Goal: Task Accomplishment & Management: Complete application form

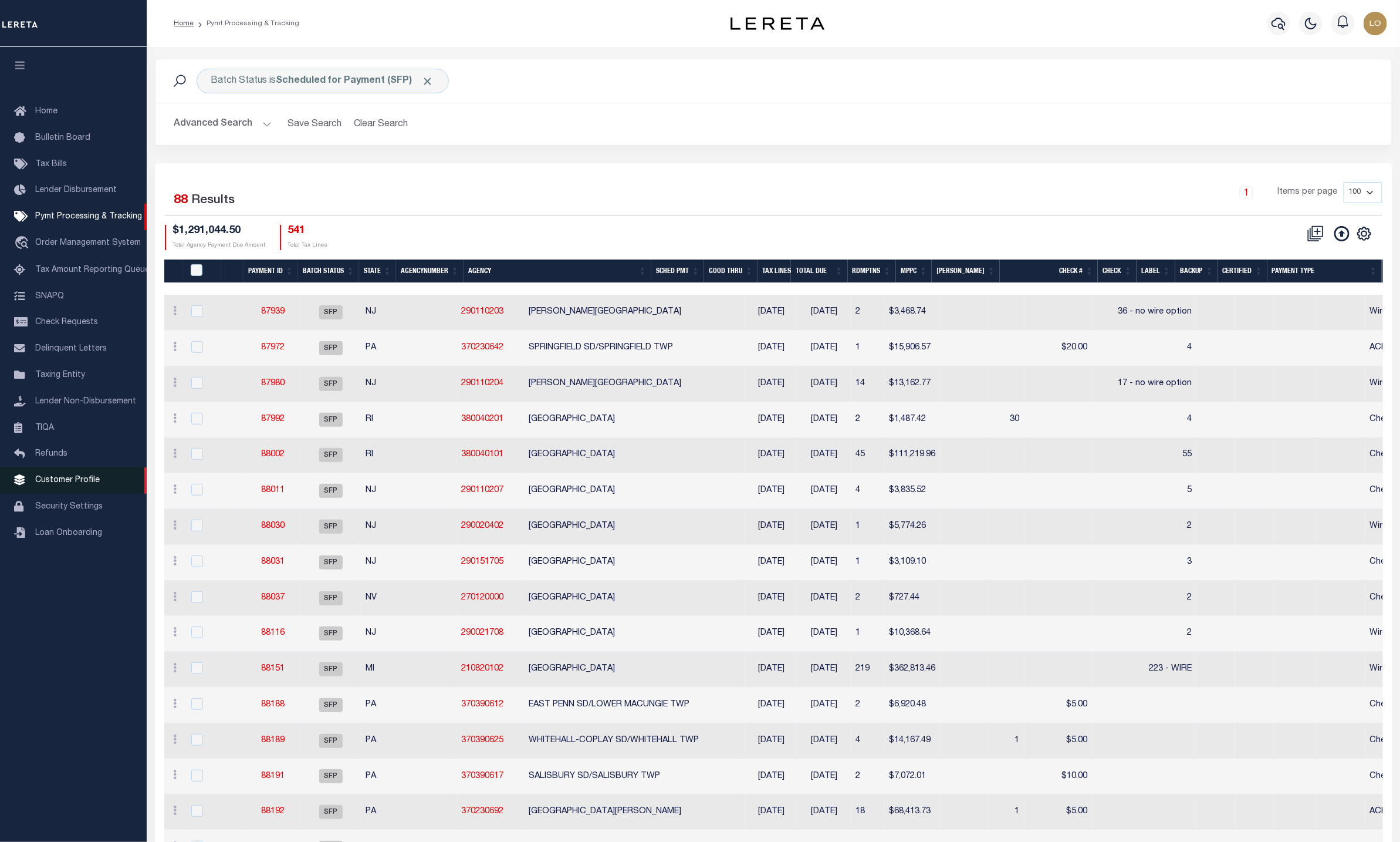
click at [87, 484] on span "Customer Profile" at bounding box center [67, 480] width 64 height 8
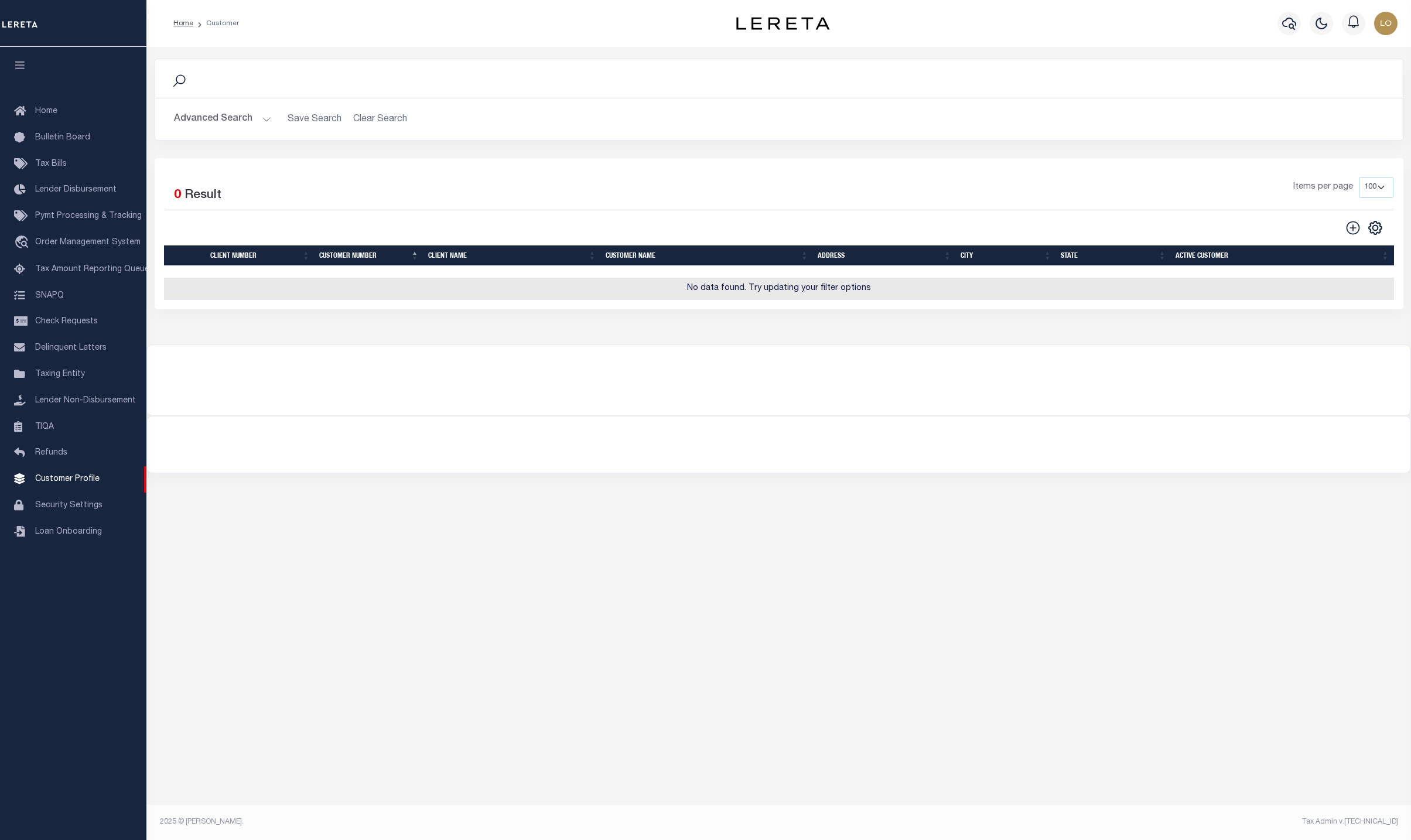
click at [266, 121] on button "Advanced Search" at bounding box center [222, 119] width 97 height 23
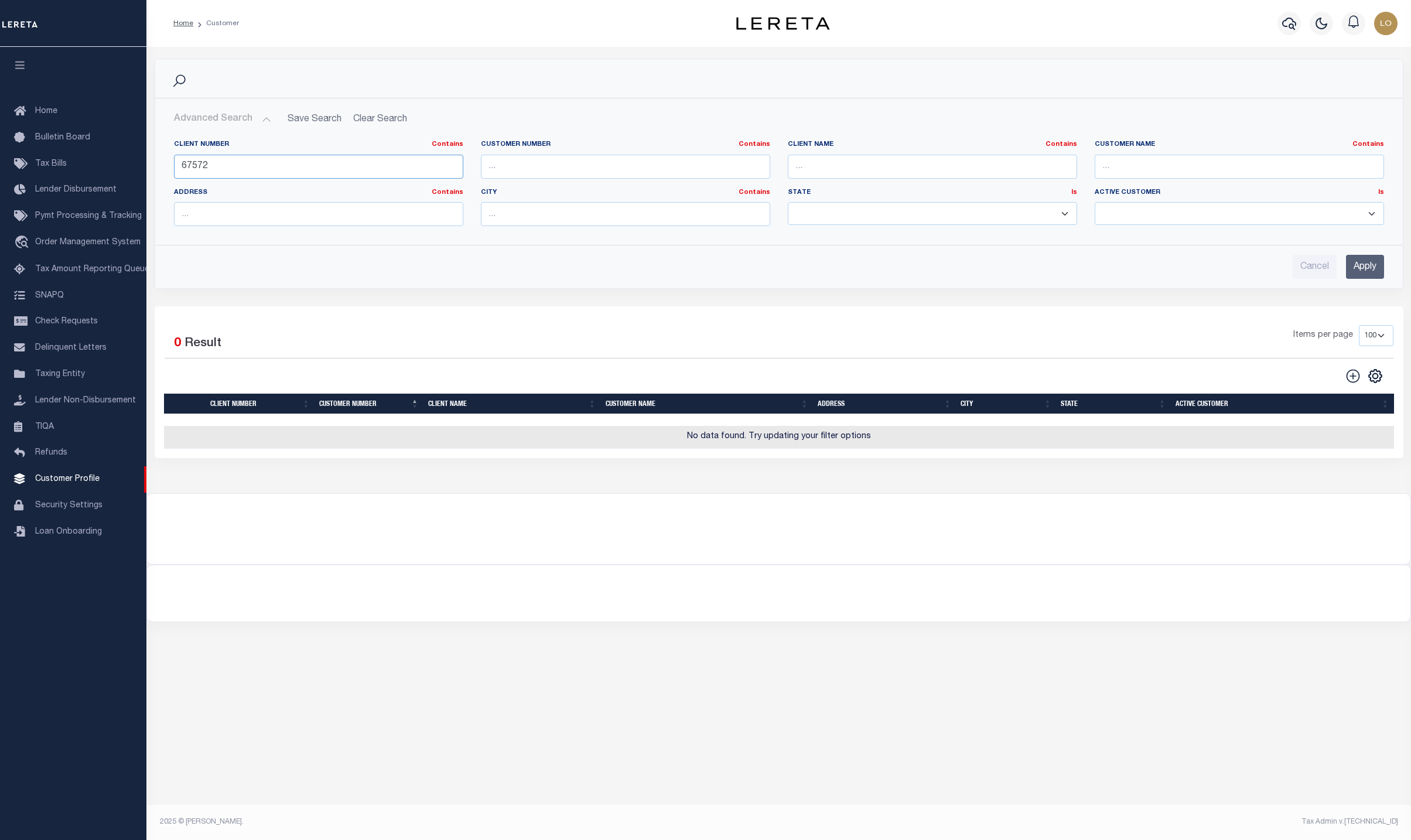
click at [188, 160] on input "67572" at bounding box center [318, 166] width 289 height 24
click at [592, 173] on input "text" at bounding box center [625, 166] width 289 height 24
type input "3000"
click at [1365, 277] on input "Apply" at bounding box center [1365, 266] width 38 height 24
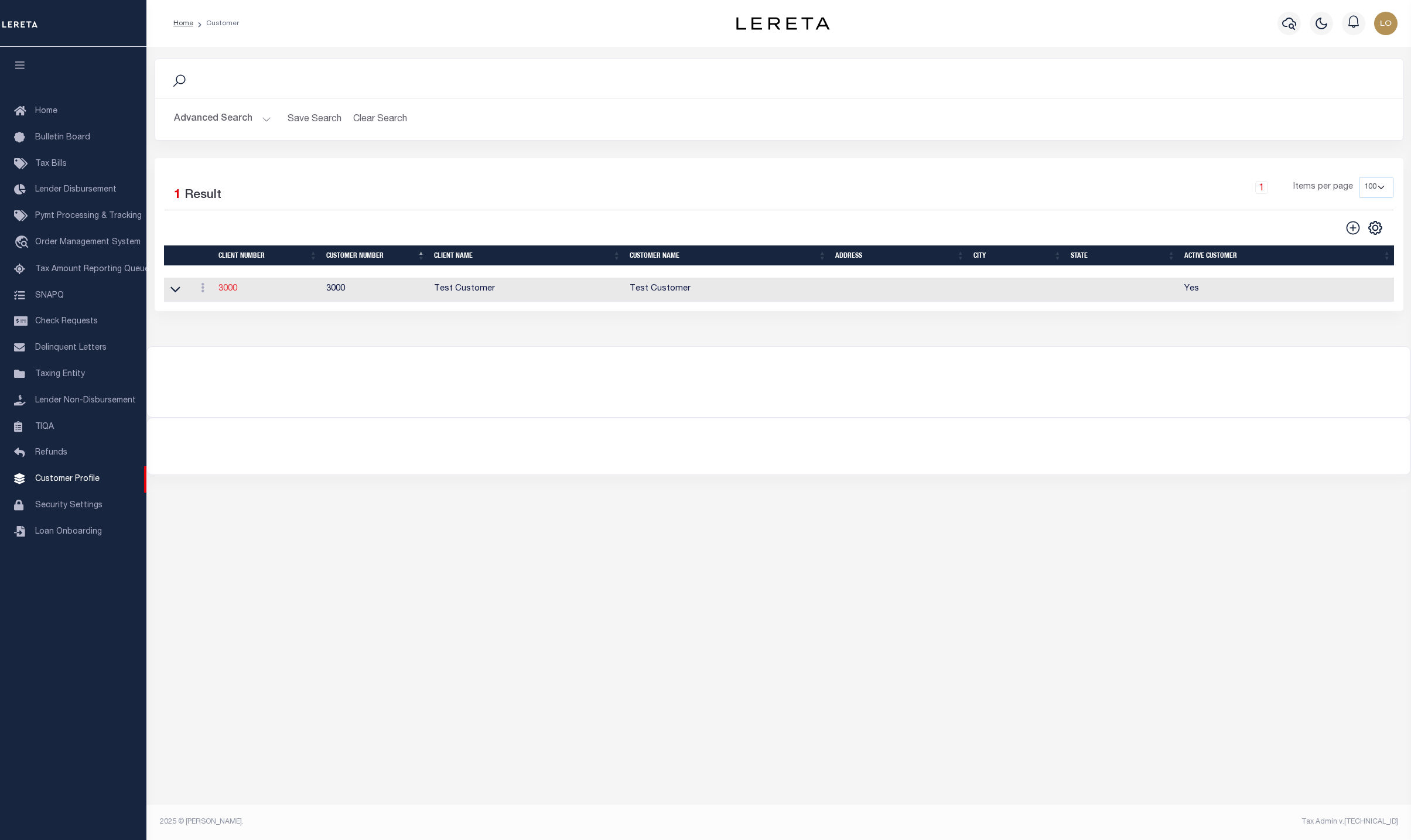
click at [220, 290] on link "3000" at bounding box center [228, 288] width 19 height 8
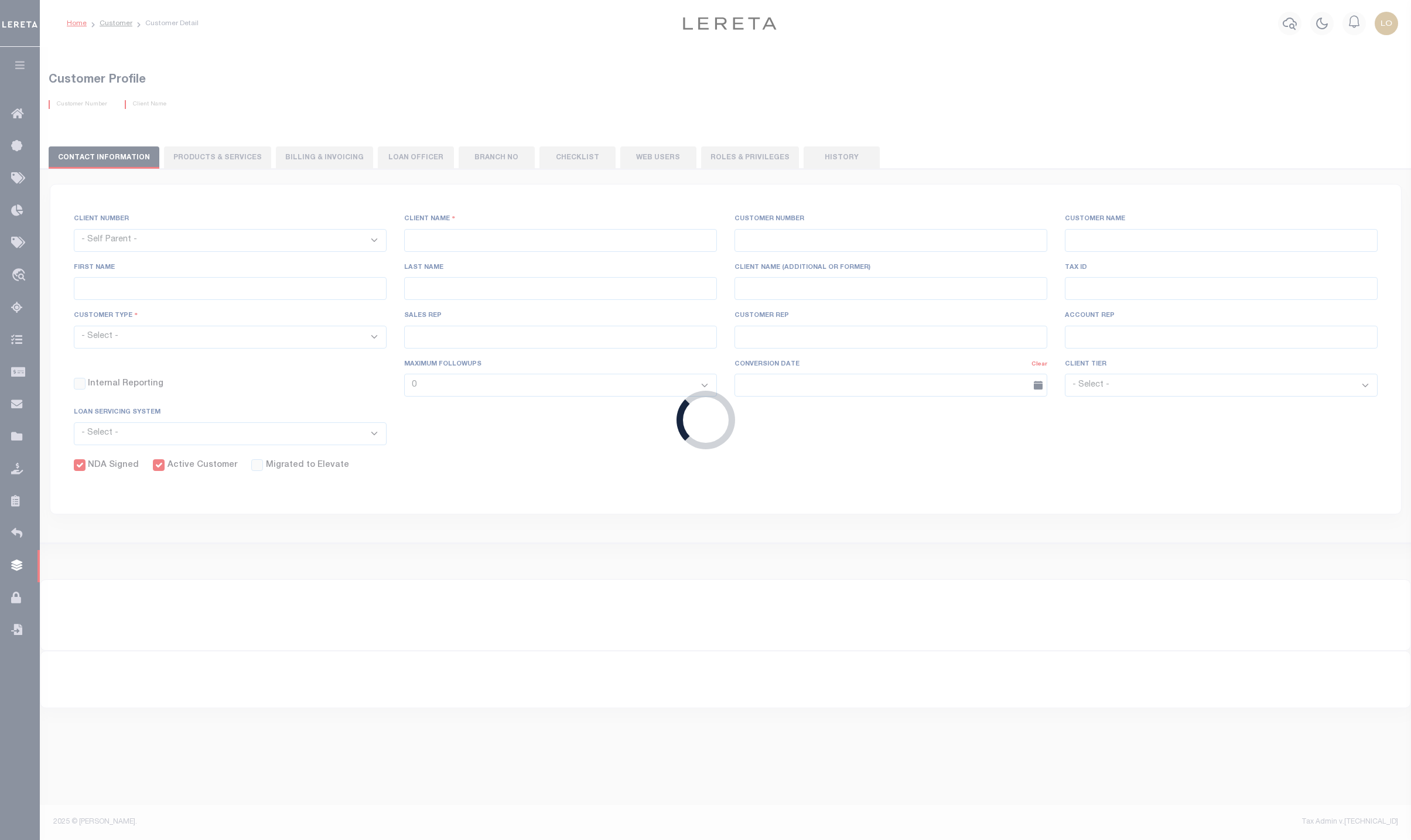
select select
type input "Test Customer"
type input "3000"
type input "Test Customer"
type input "Test"
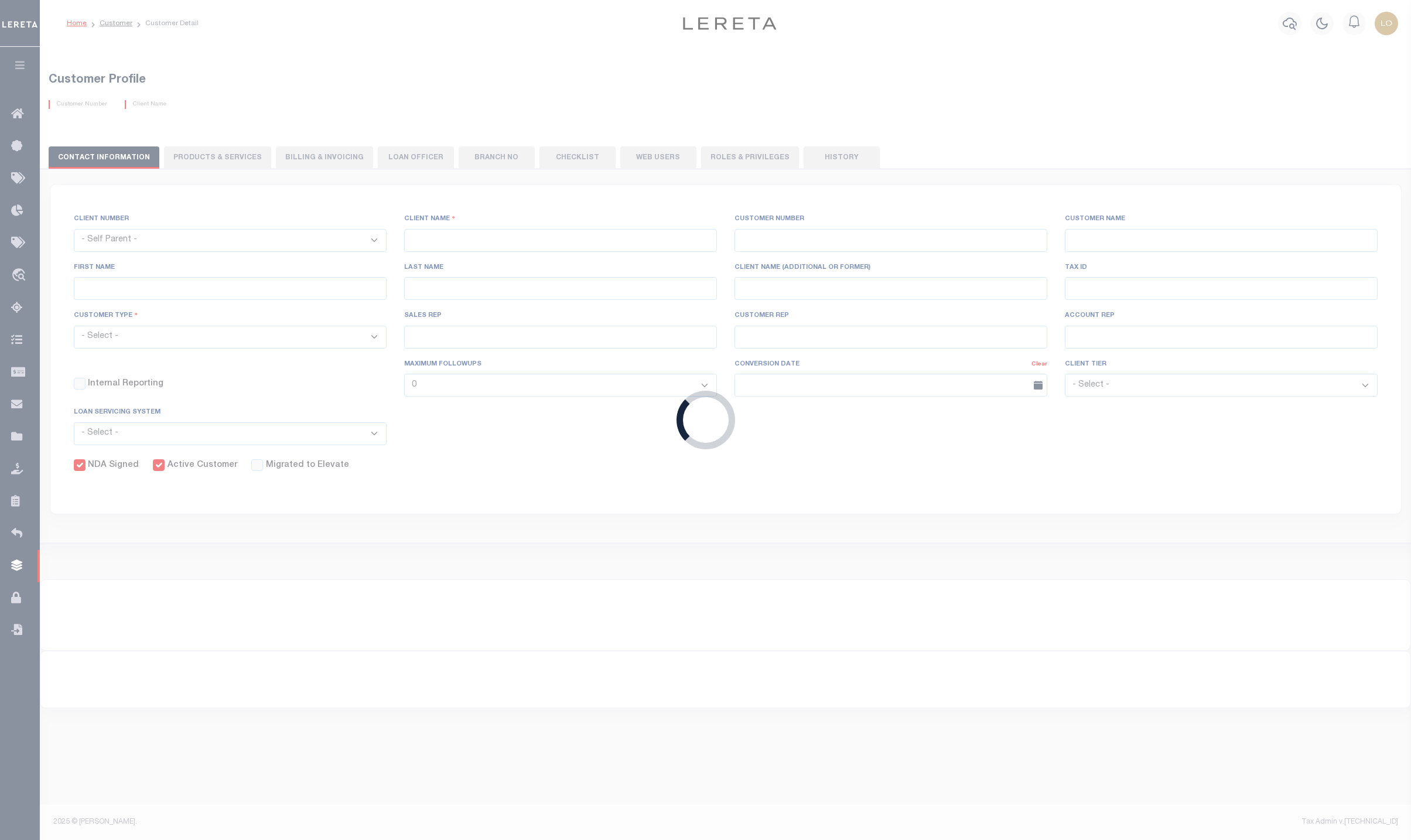
type input "Customer"
type input "CIBC"
type input "111234"
select select "Residential"
type input "[PERSON_NAME]"
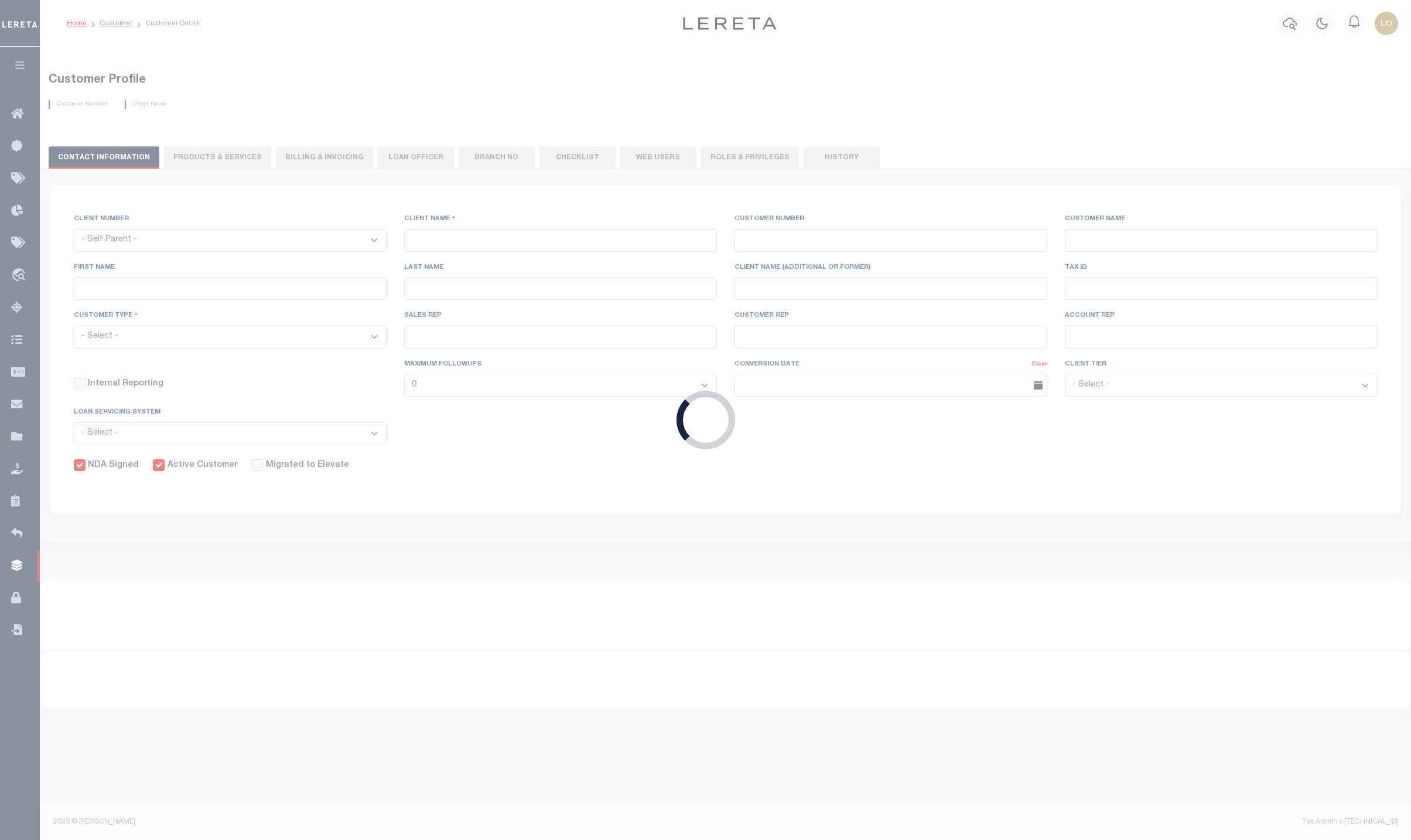
type input "Shelly Duval"
select select "1"
type input "10/13/2025"
select select "Tier 1"
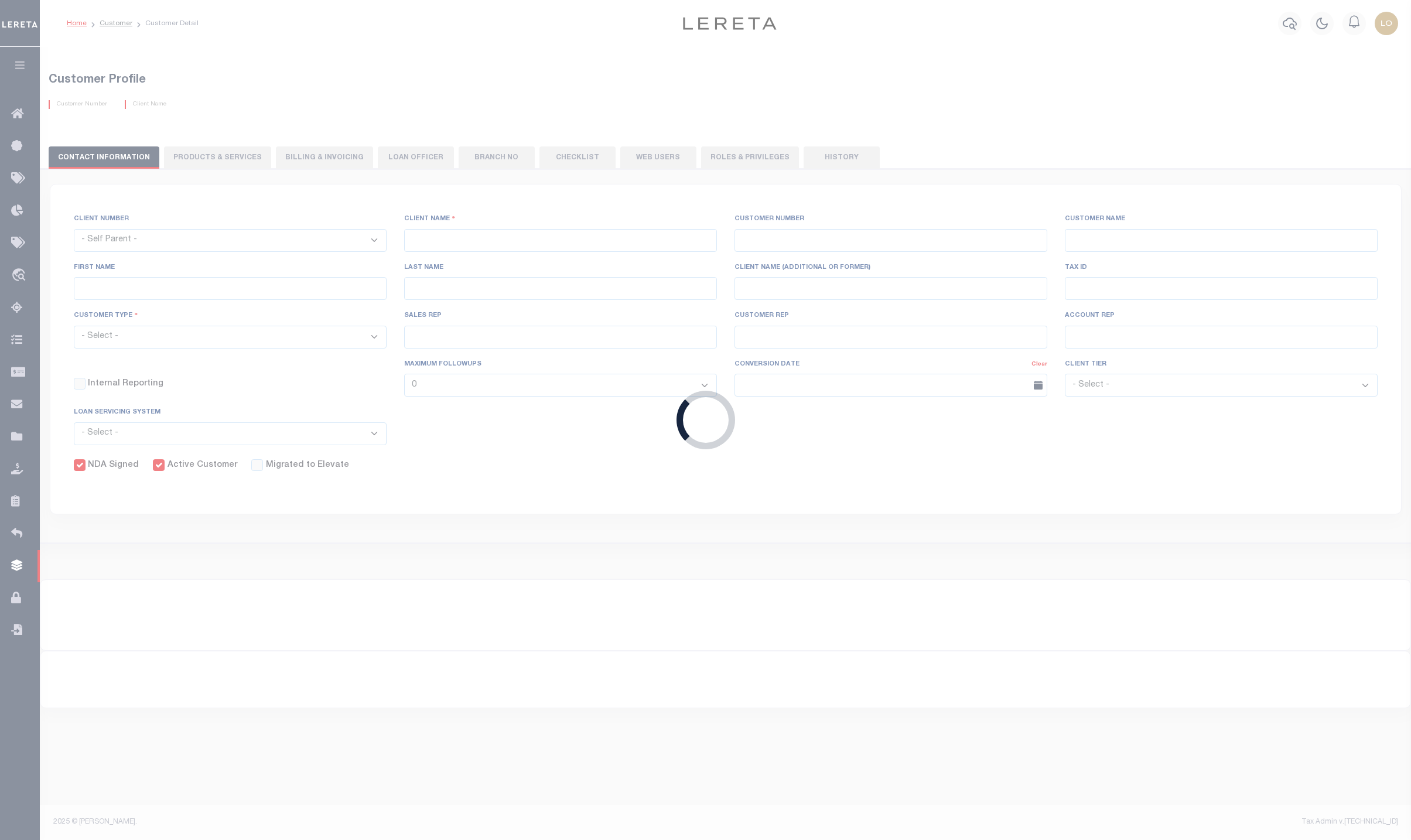
checkbox input "true"
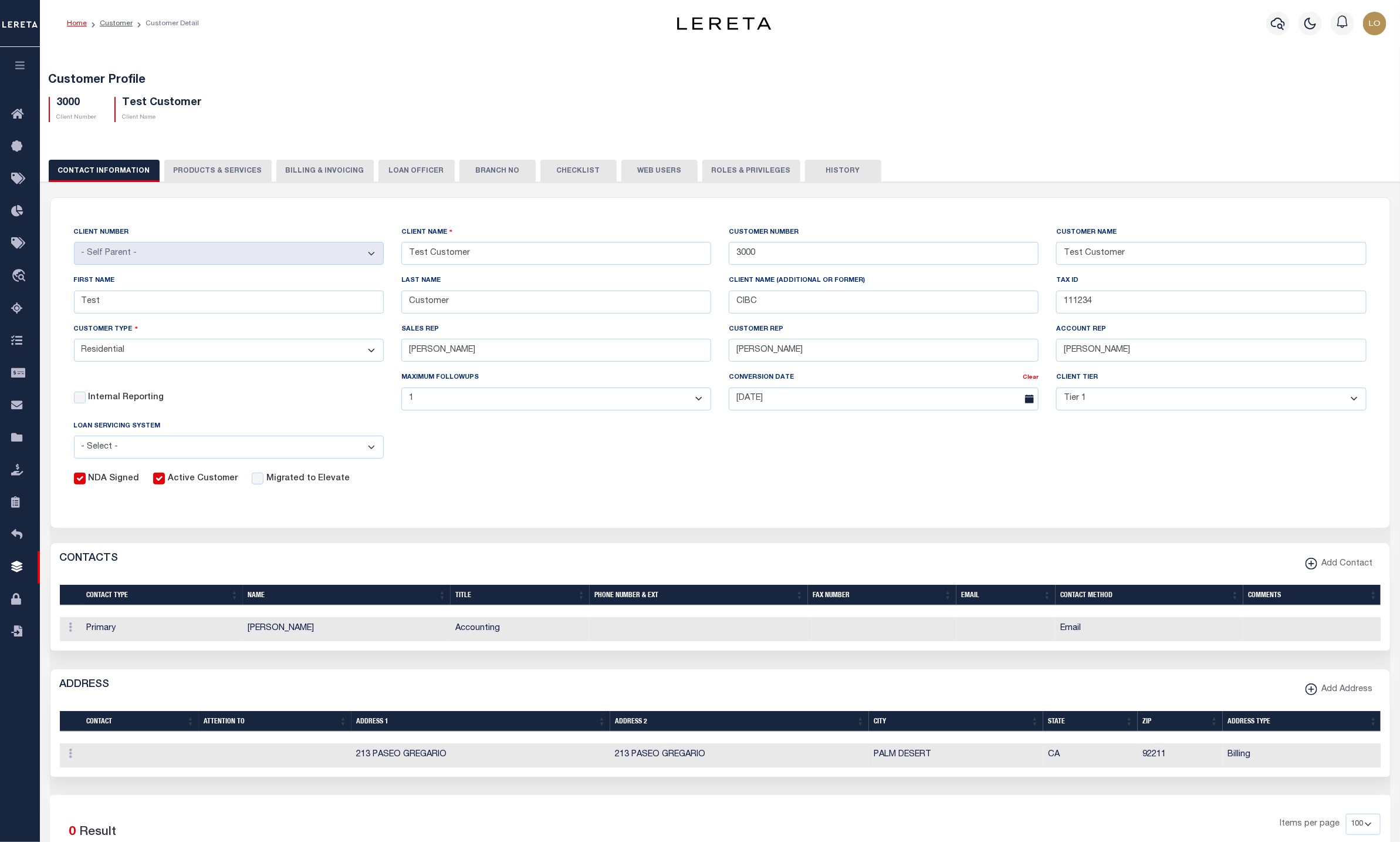
click at [207, 161] on button "PRODUCTS & SERVICES" at bounding box center [218, 170] width 107 height 22
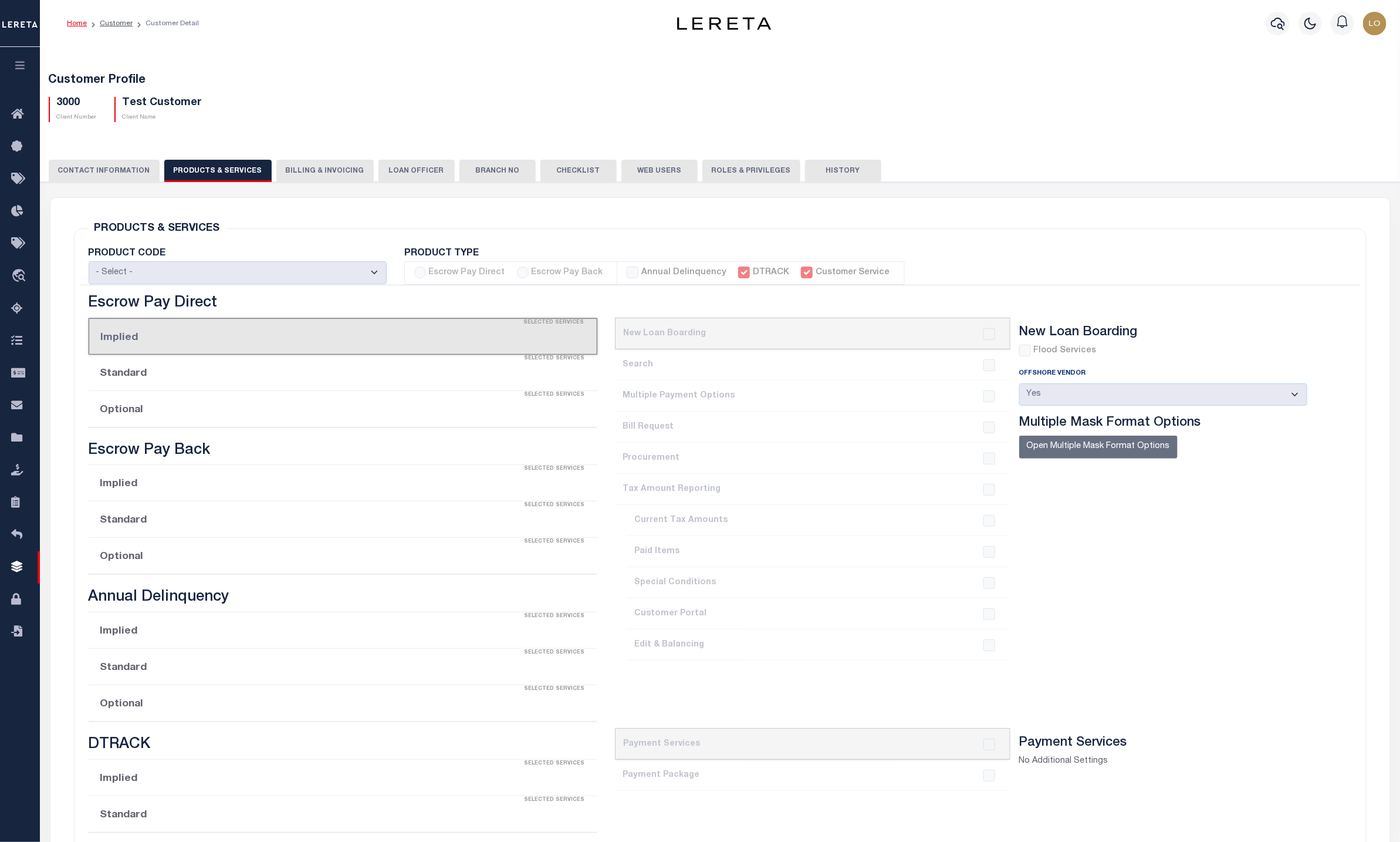
radio input "true"
checkbox input "true"
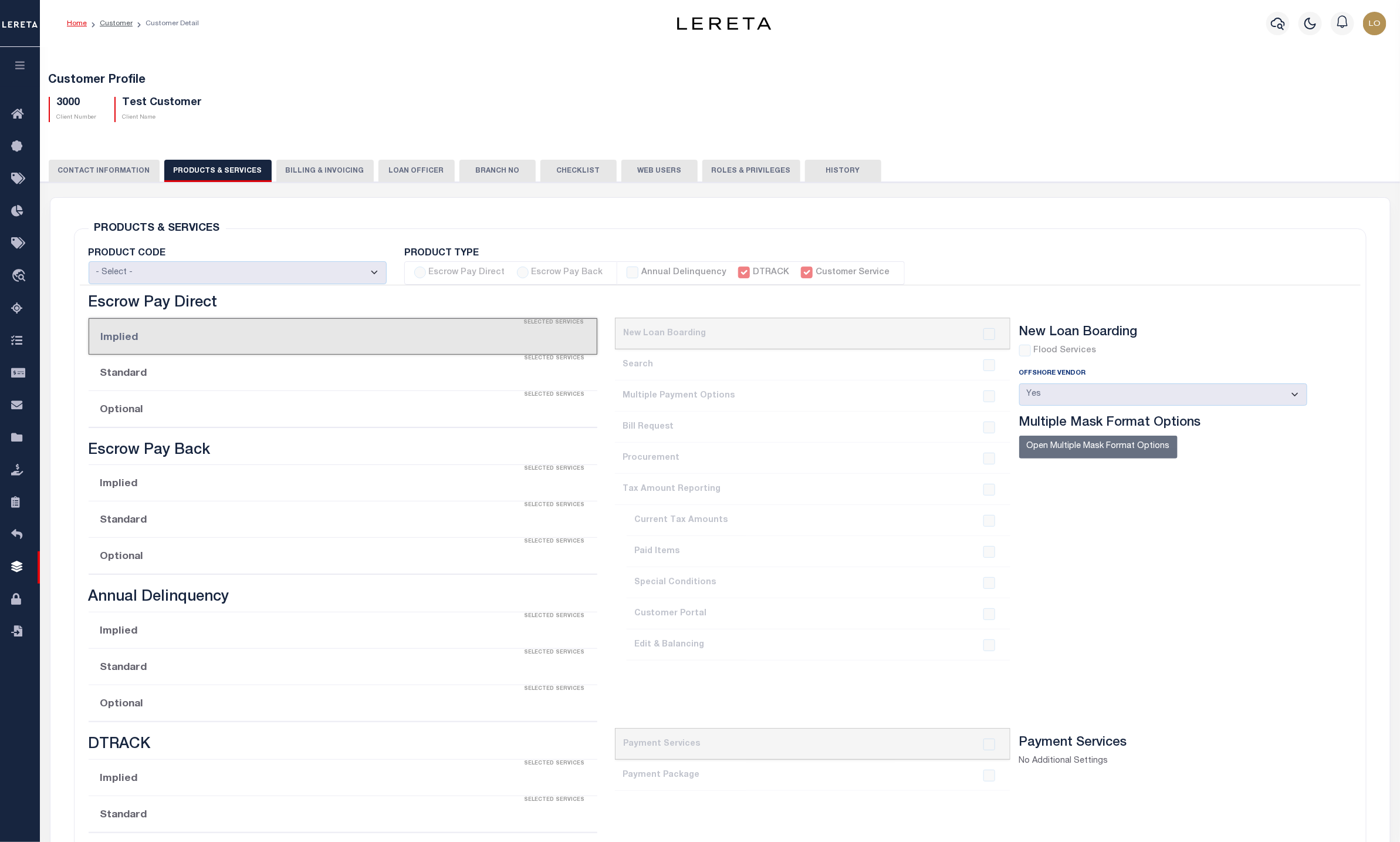
checkbox input "true"
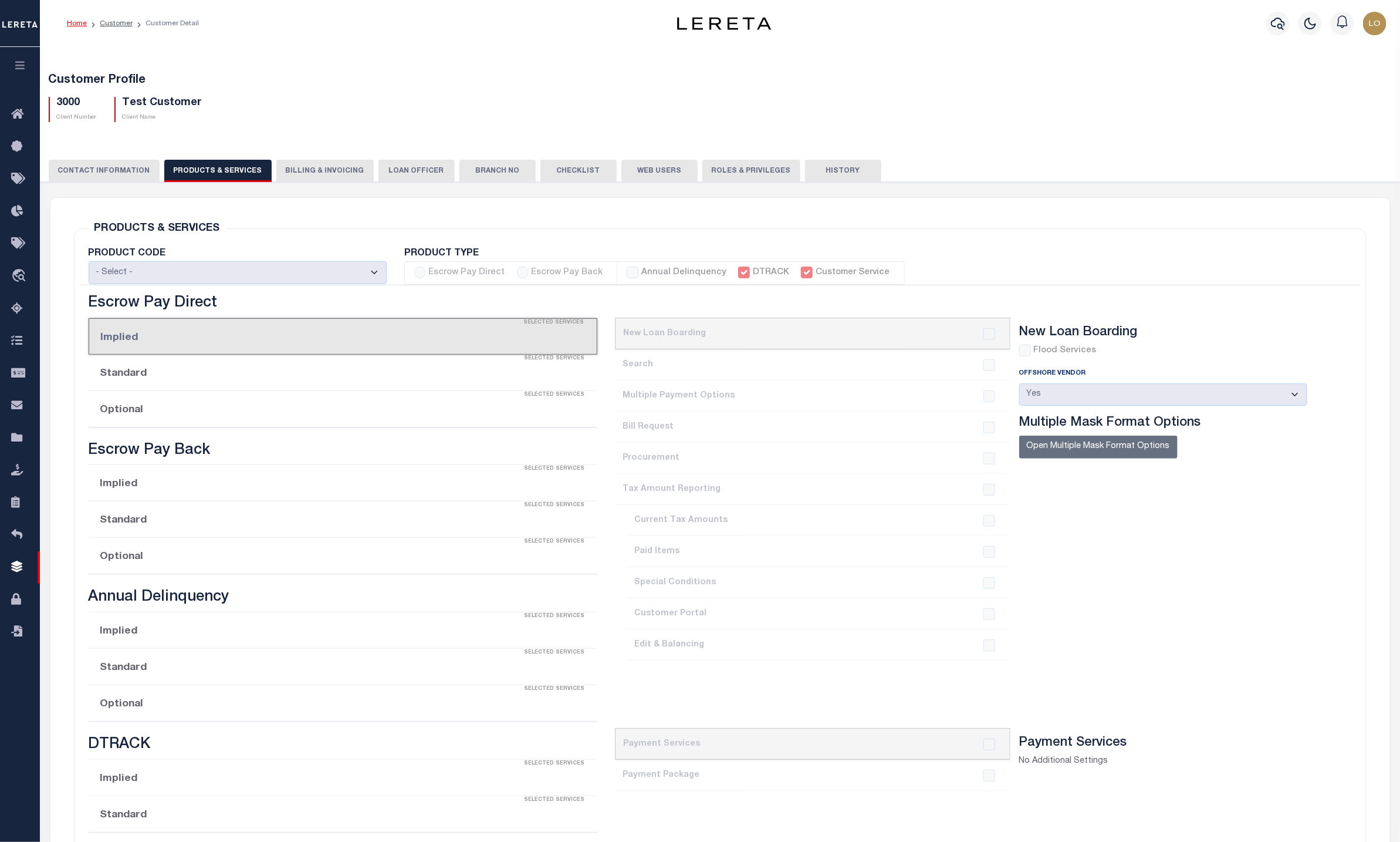
checkbox input "true"
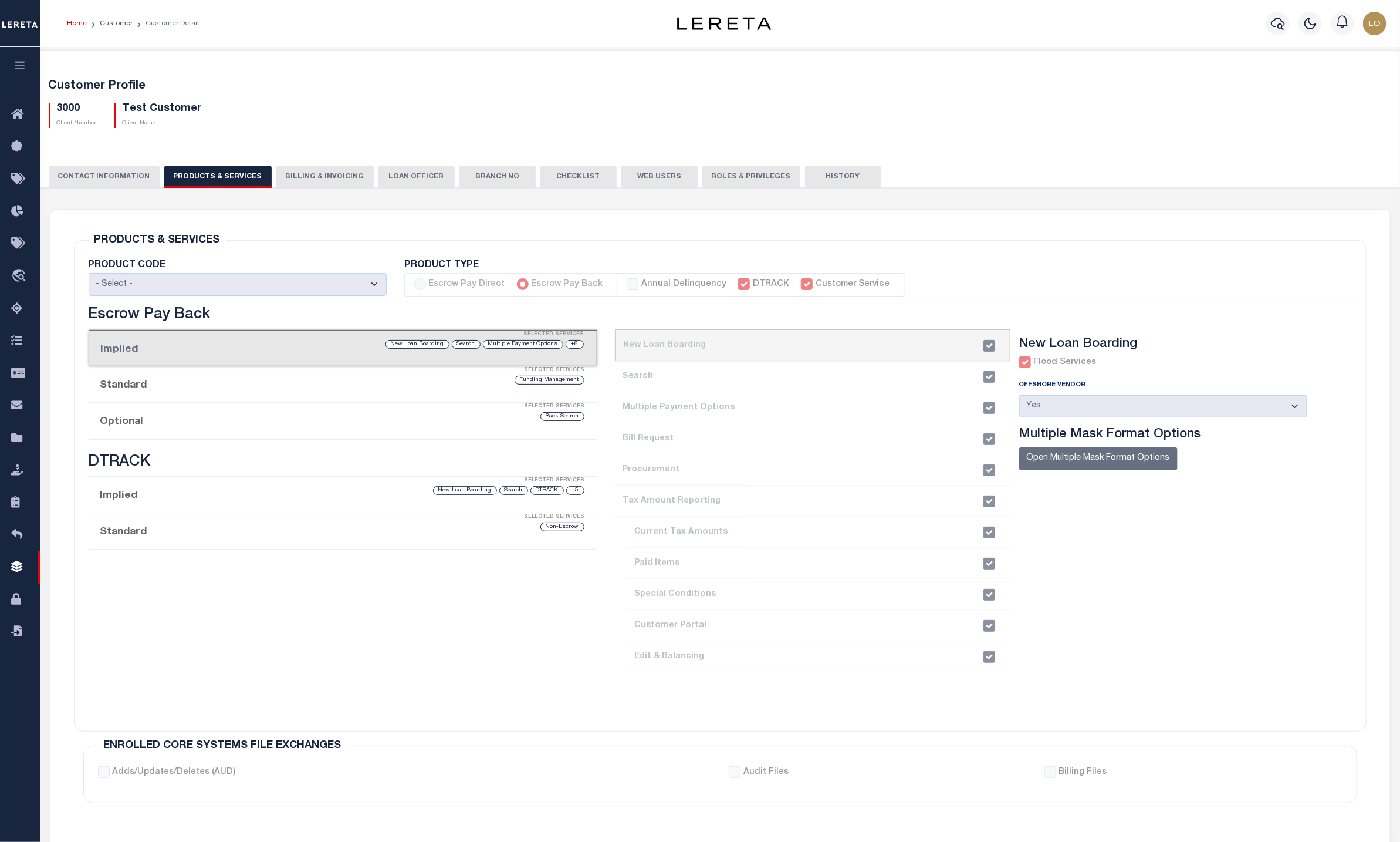
click at [1254, 657] on section "New Loan Boarding Flood Services Offshore Vendor - Select - Yes No" at bounding box center [1173, 522] width 306 height 373
click at [1116, 178] on div "CONTACT INFORMATION PRODUCTS & SERVICES PRODUCTS & SERVICES Billing & Invoicing…" at bounding box center [720, 176] width 1343 height 21
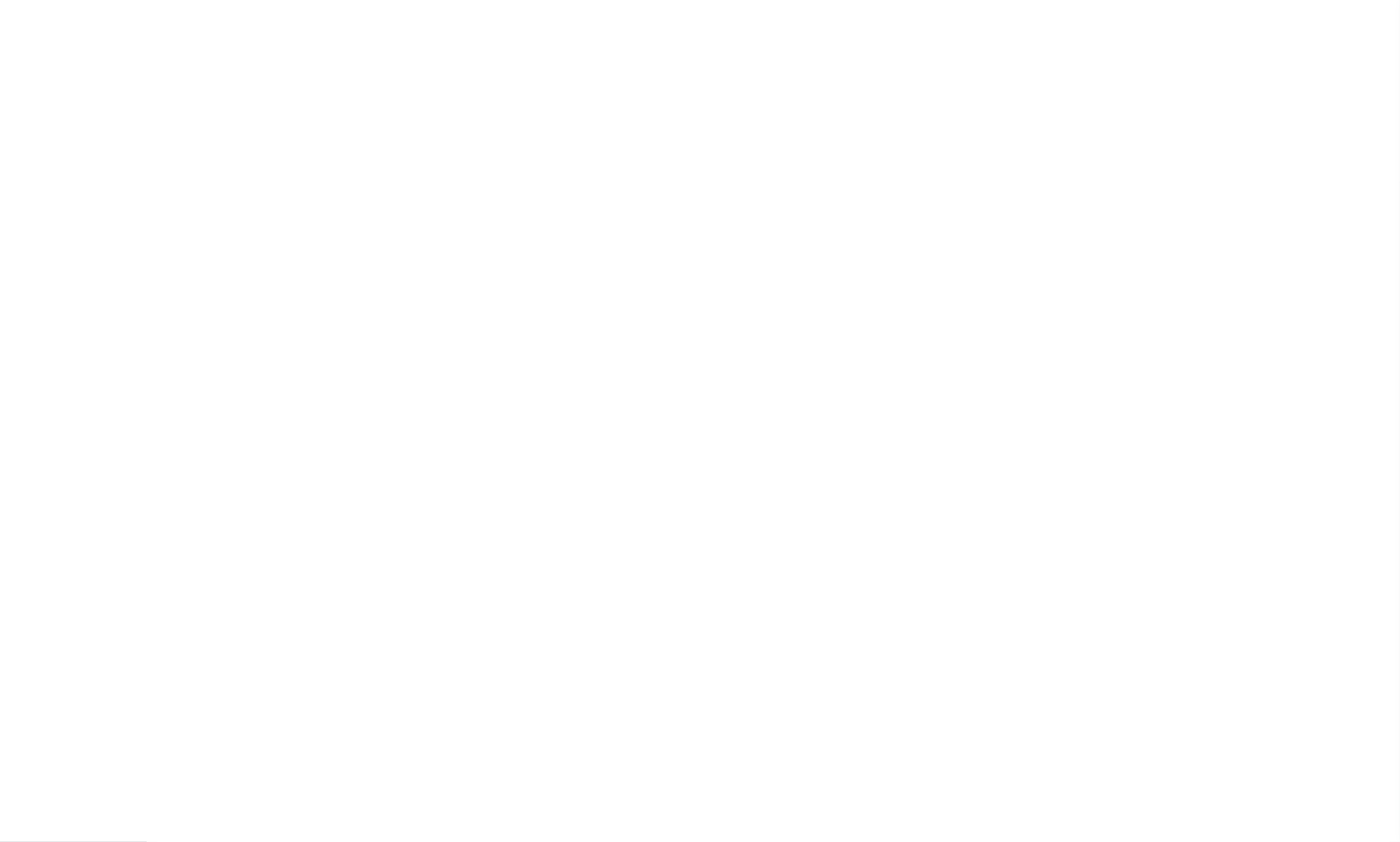
select select
type input "Test Customer"
type input "3000"
type input "Test Customer"
type input "Test"
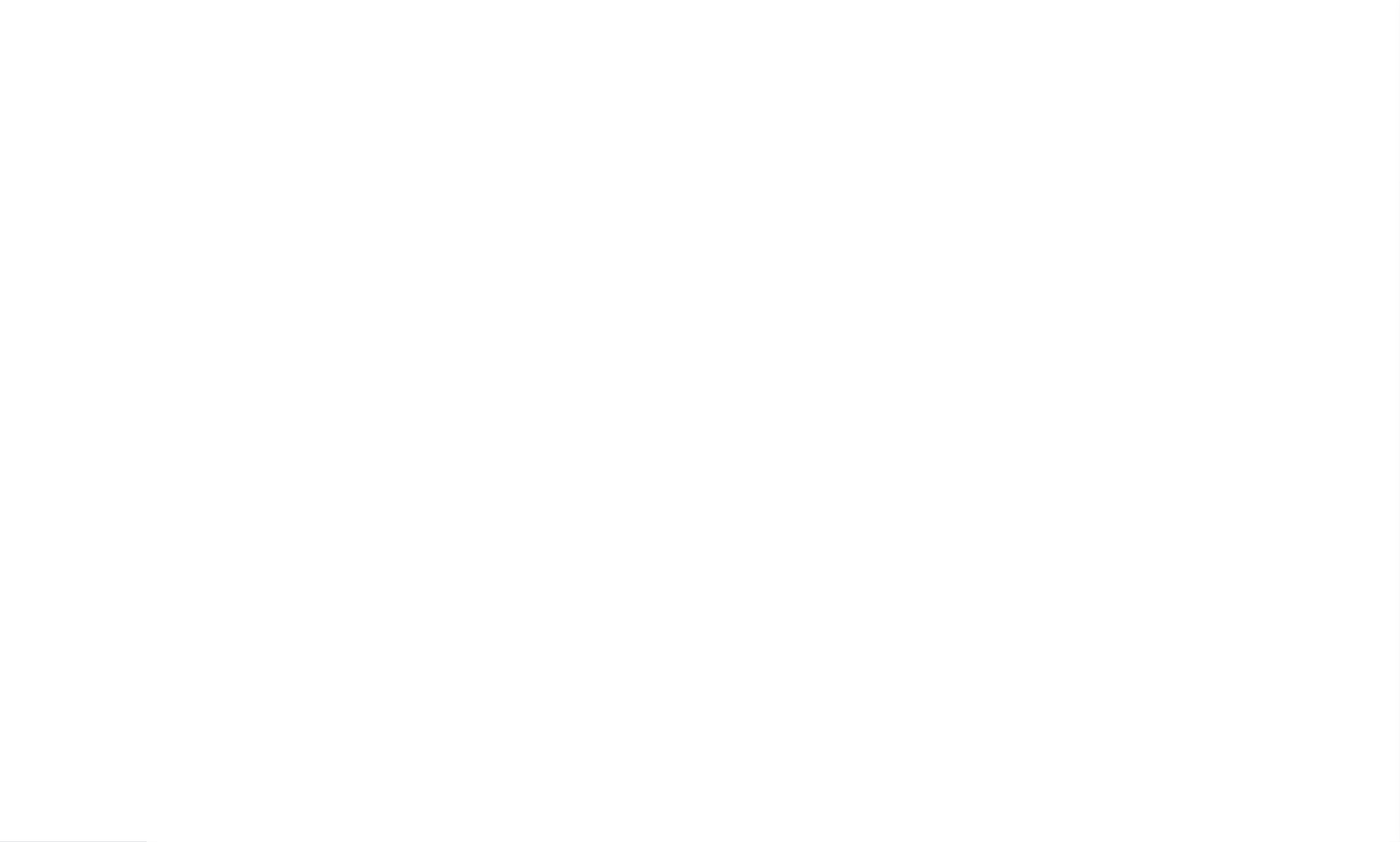
type input "Customer"
type input "CIBC"
type input "111234"
select select "Residential"
type input "[PERSON_NAME]"
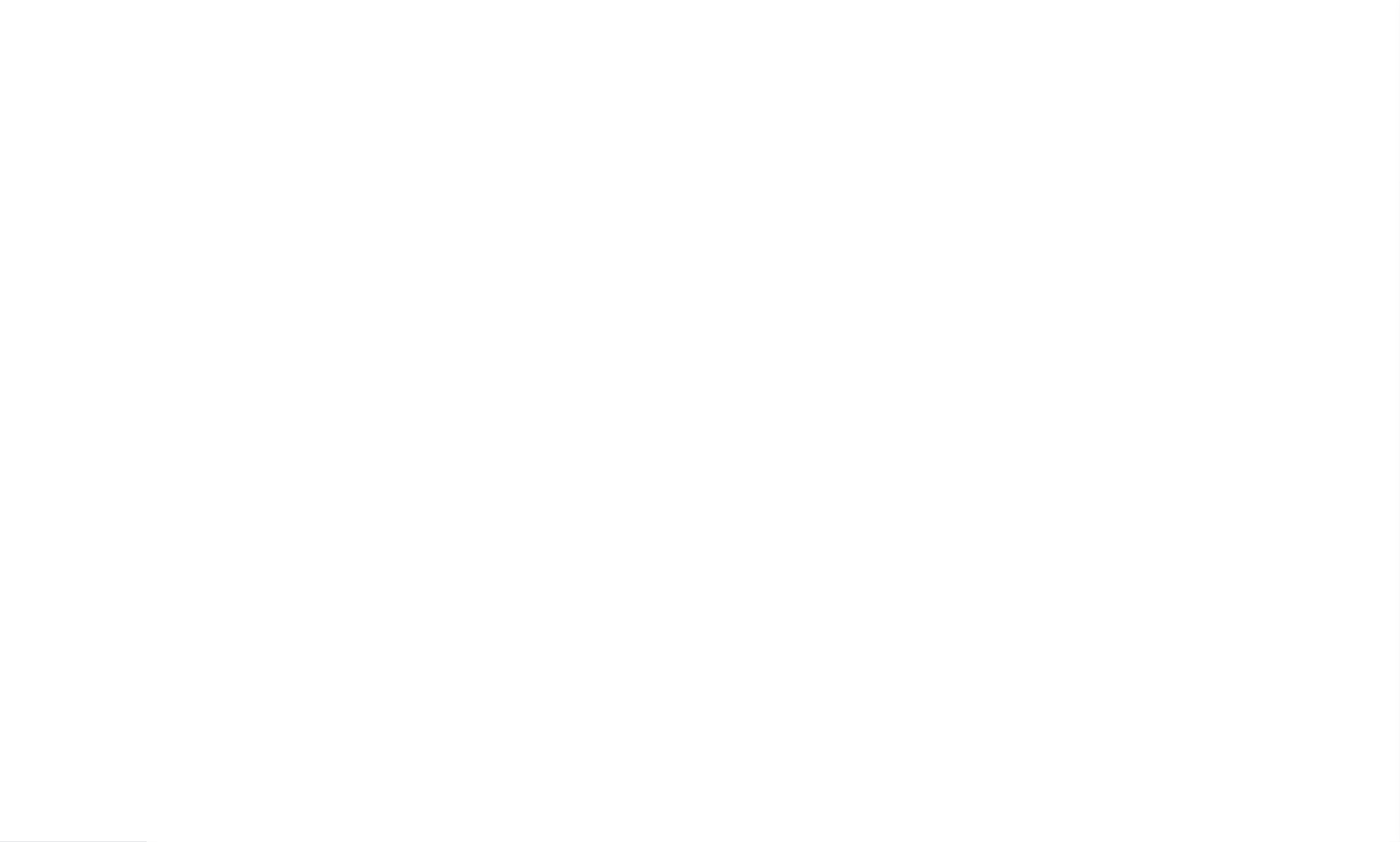
type input "Shelly Duval"
select select "1"
type input "10/13/2025"
select select "Tier 1"
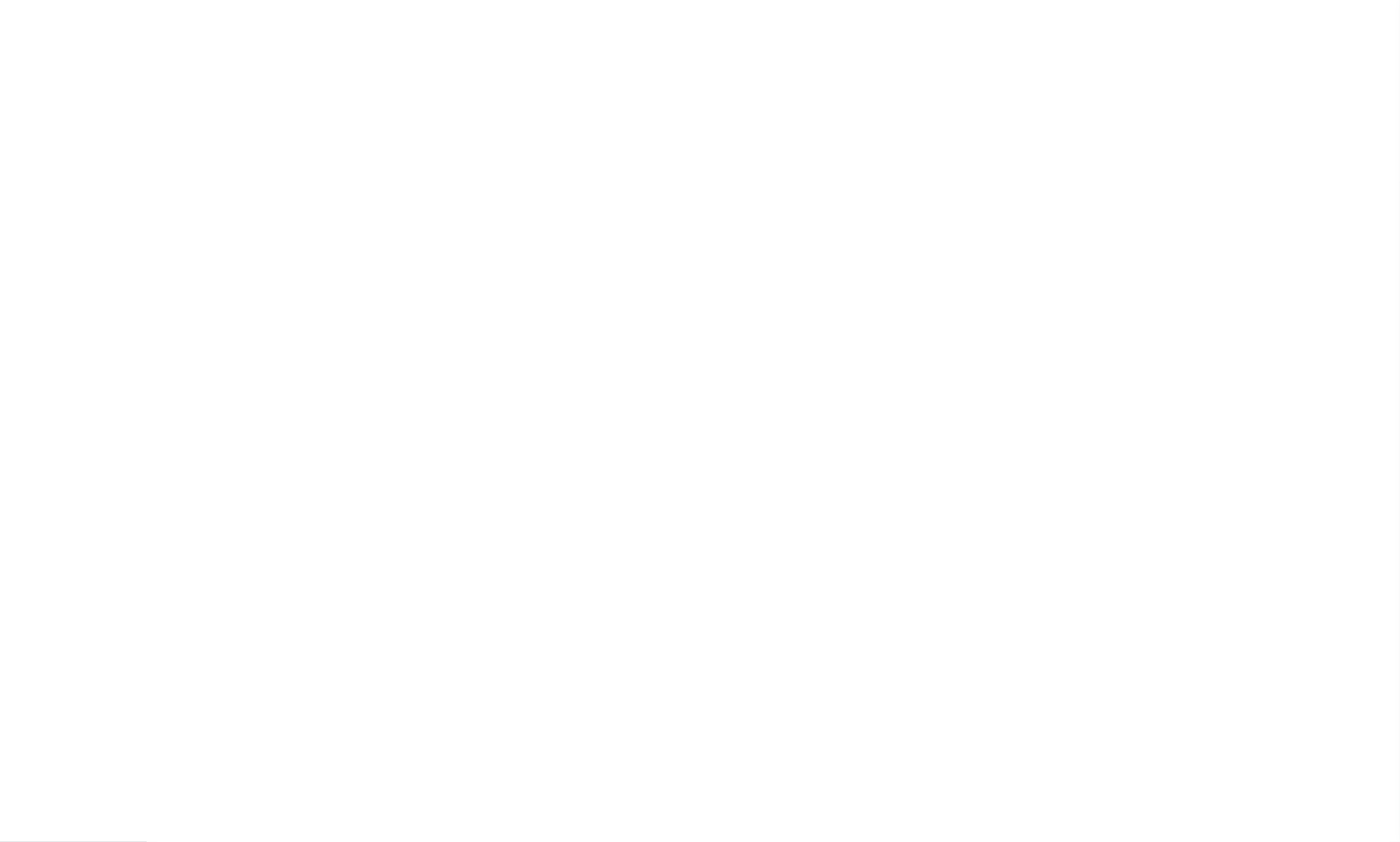
checkbox input "true"
select select
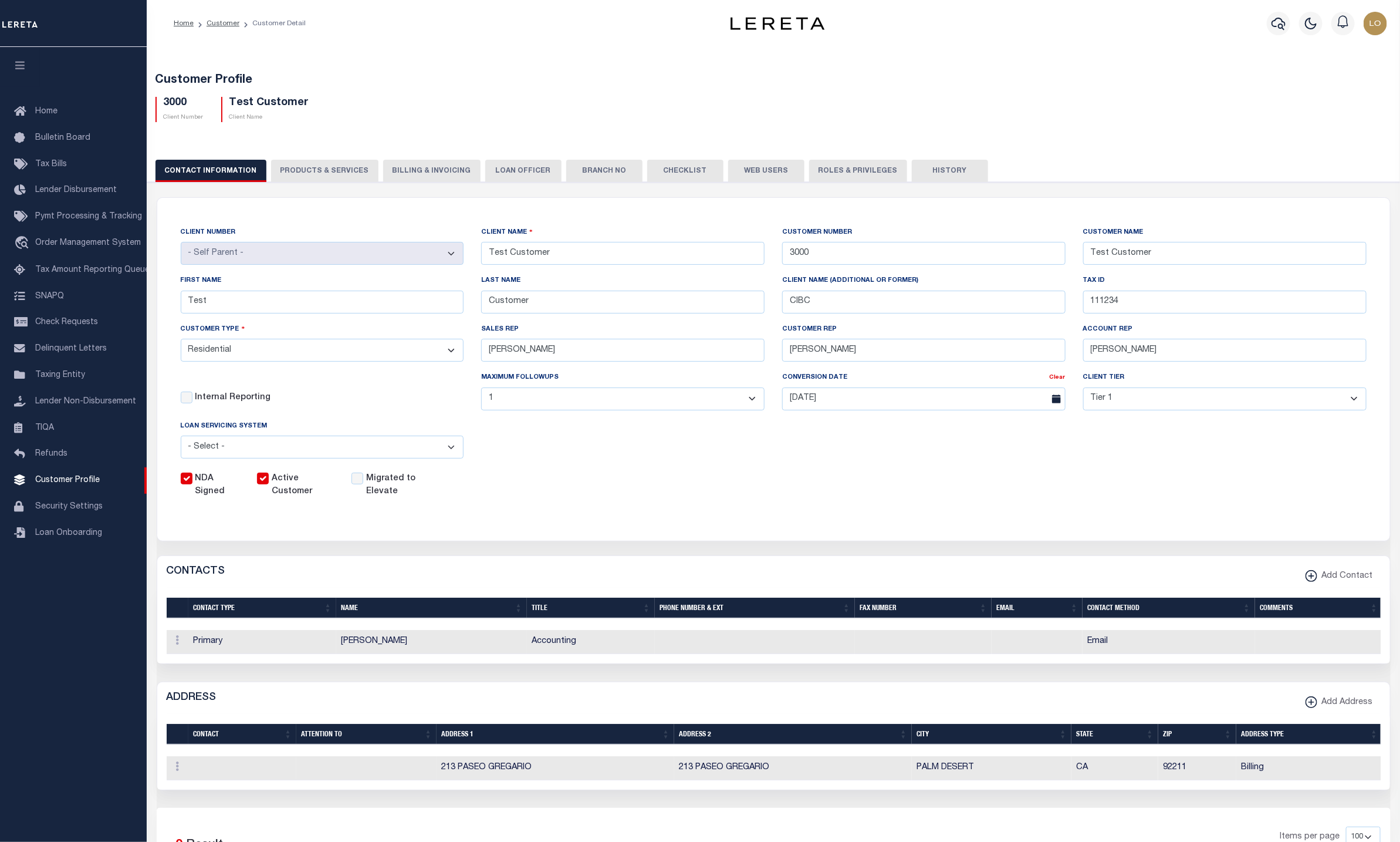
click at [327, 164] on button "PRODUCTS & SERVICES" at bounding box center [324, 170] width 107 height 22
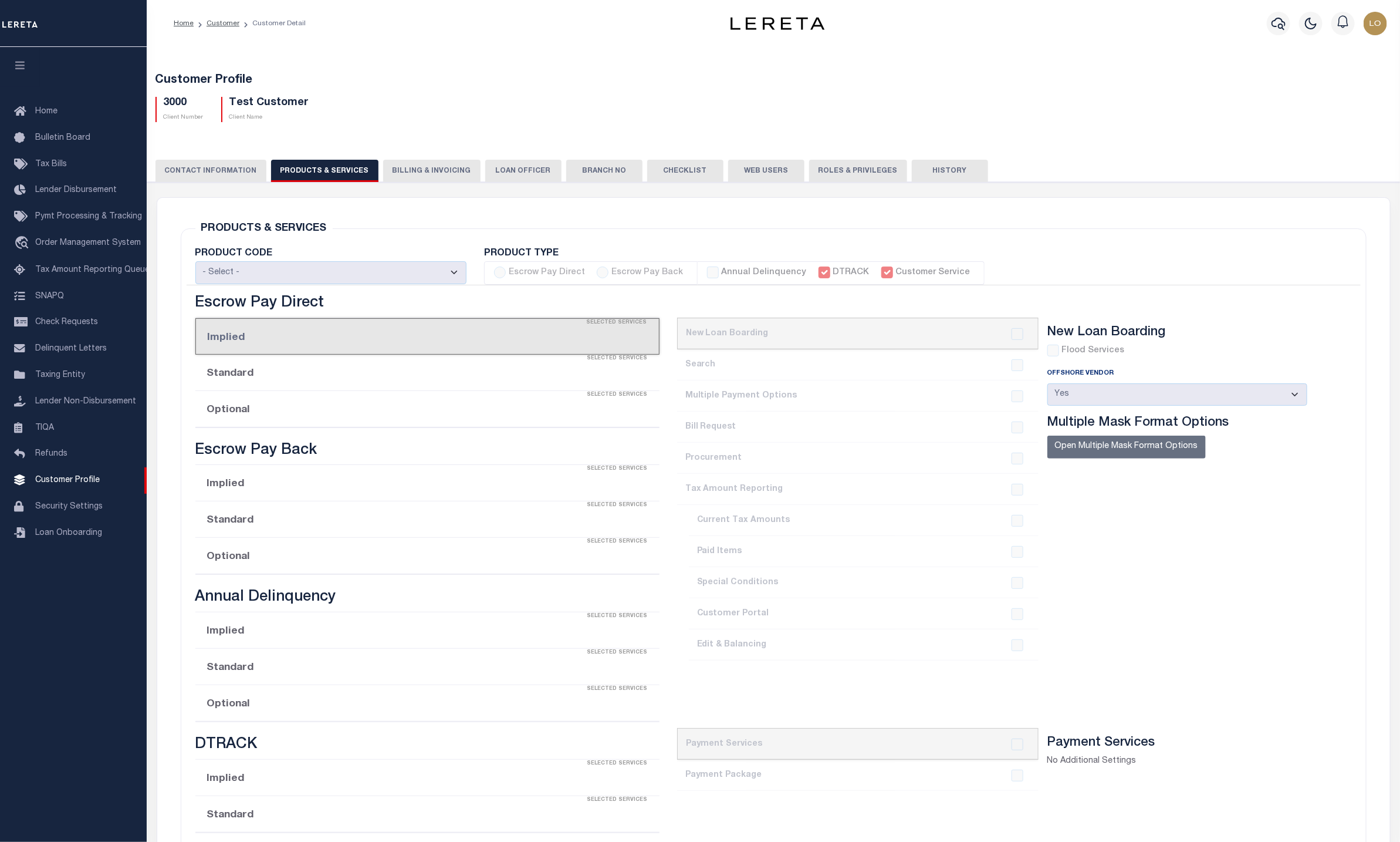
radio input "true"
checkbox input "true"
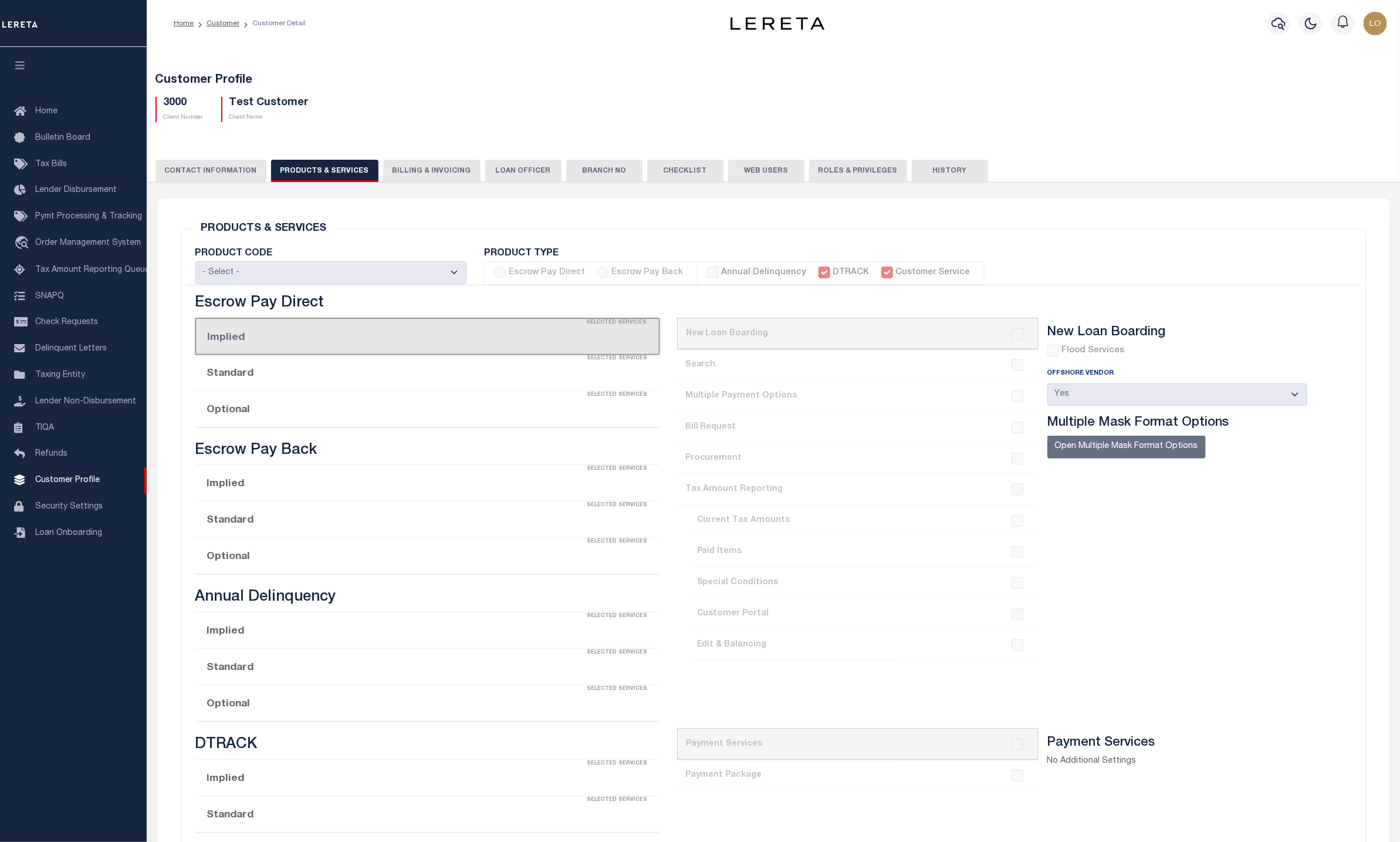
checkbox input "true"
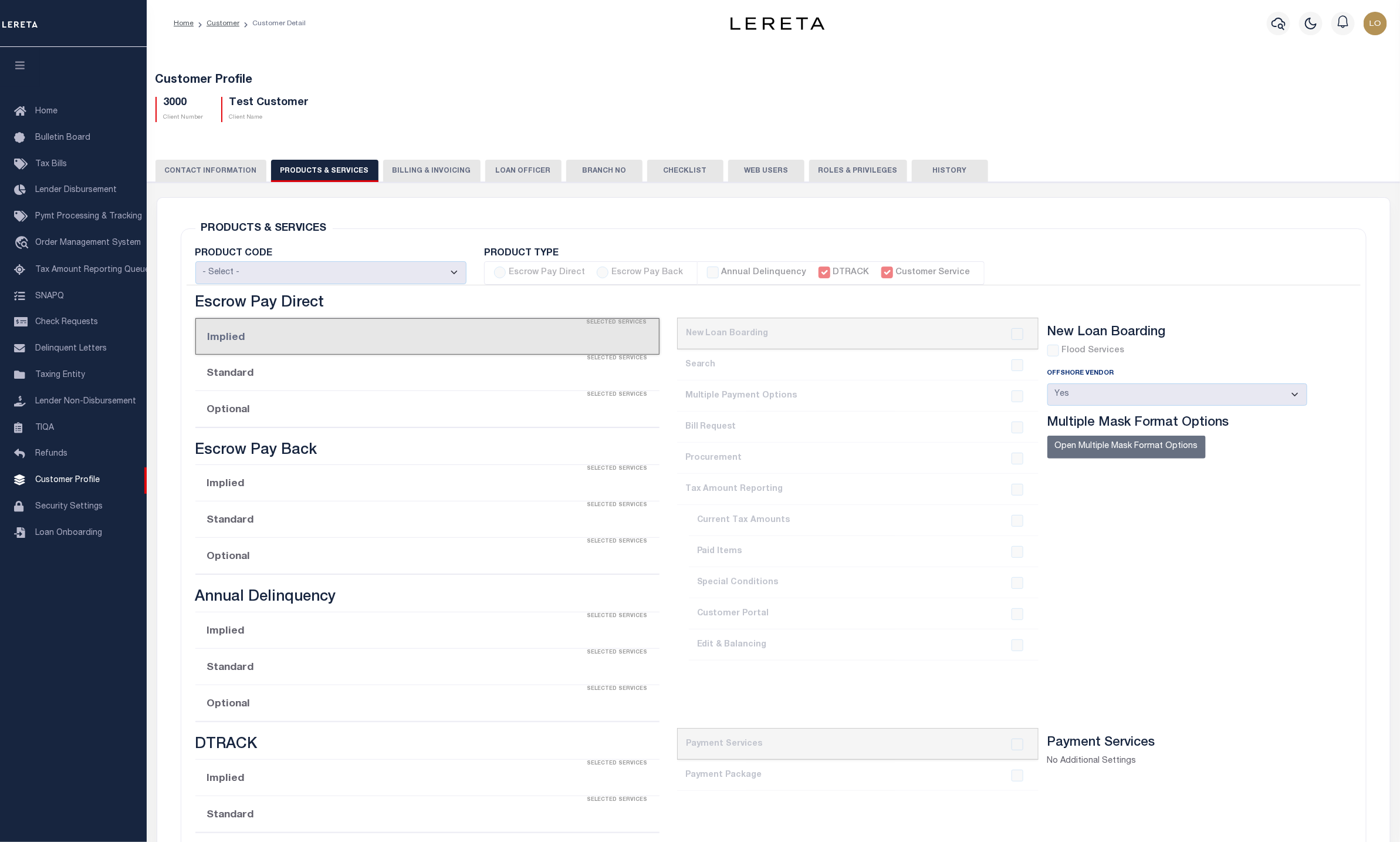
checkbox input "true"
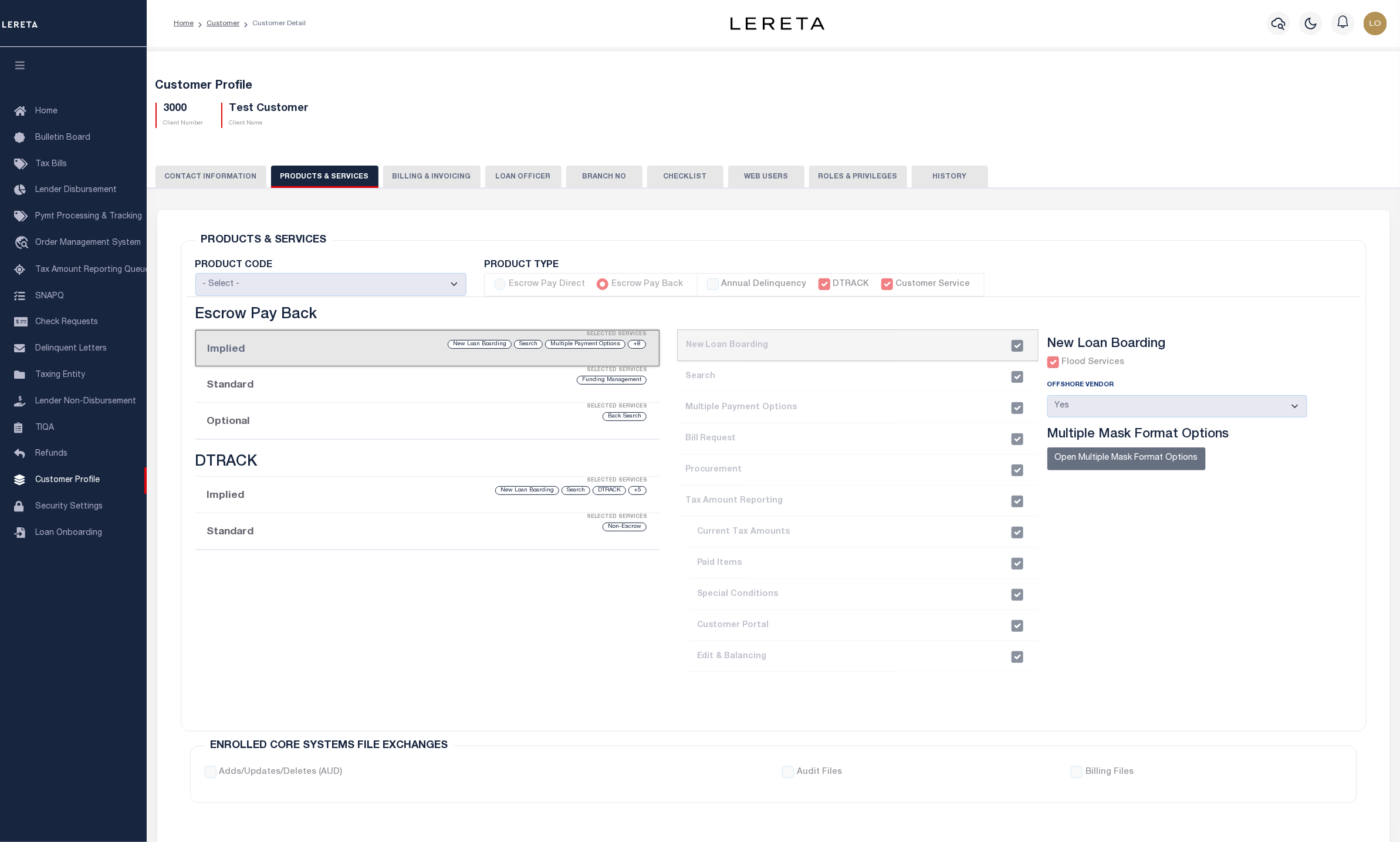
click at [433, 350] on div "+8 Multiple Payment Options Search New Loan Boarding" at bounding box center [482, 344] width 330 height 11
click at [384, 391] on li "Standard Selected Services Funding Management" at bounding box center [427, 384] width 464 height 36
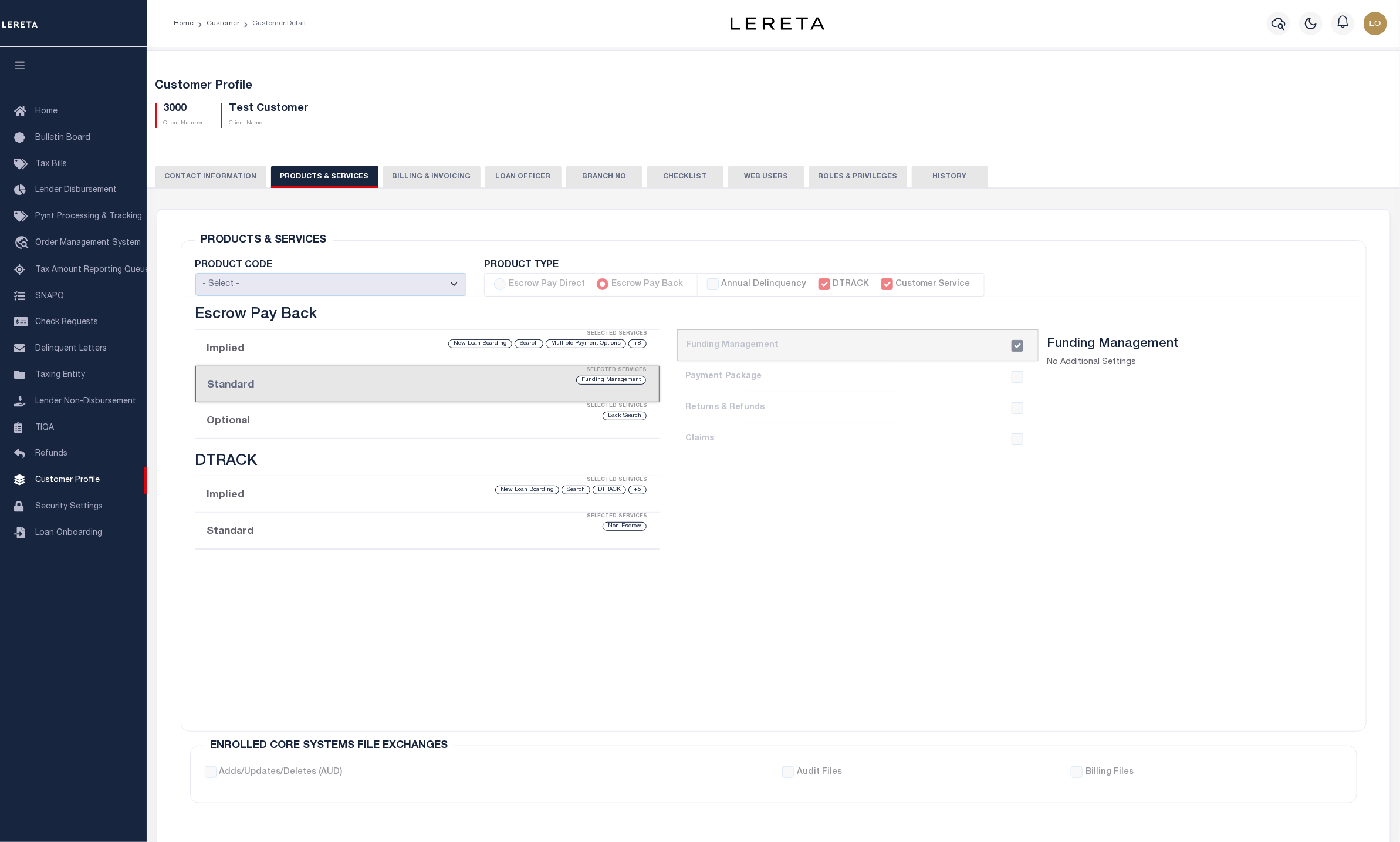
click at [381, 424] on li "Optional Selected Services Back Search" at bounding box center [427, 420] width 464 height 36
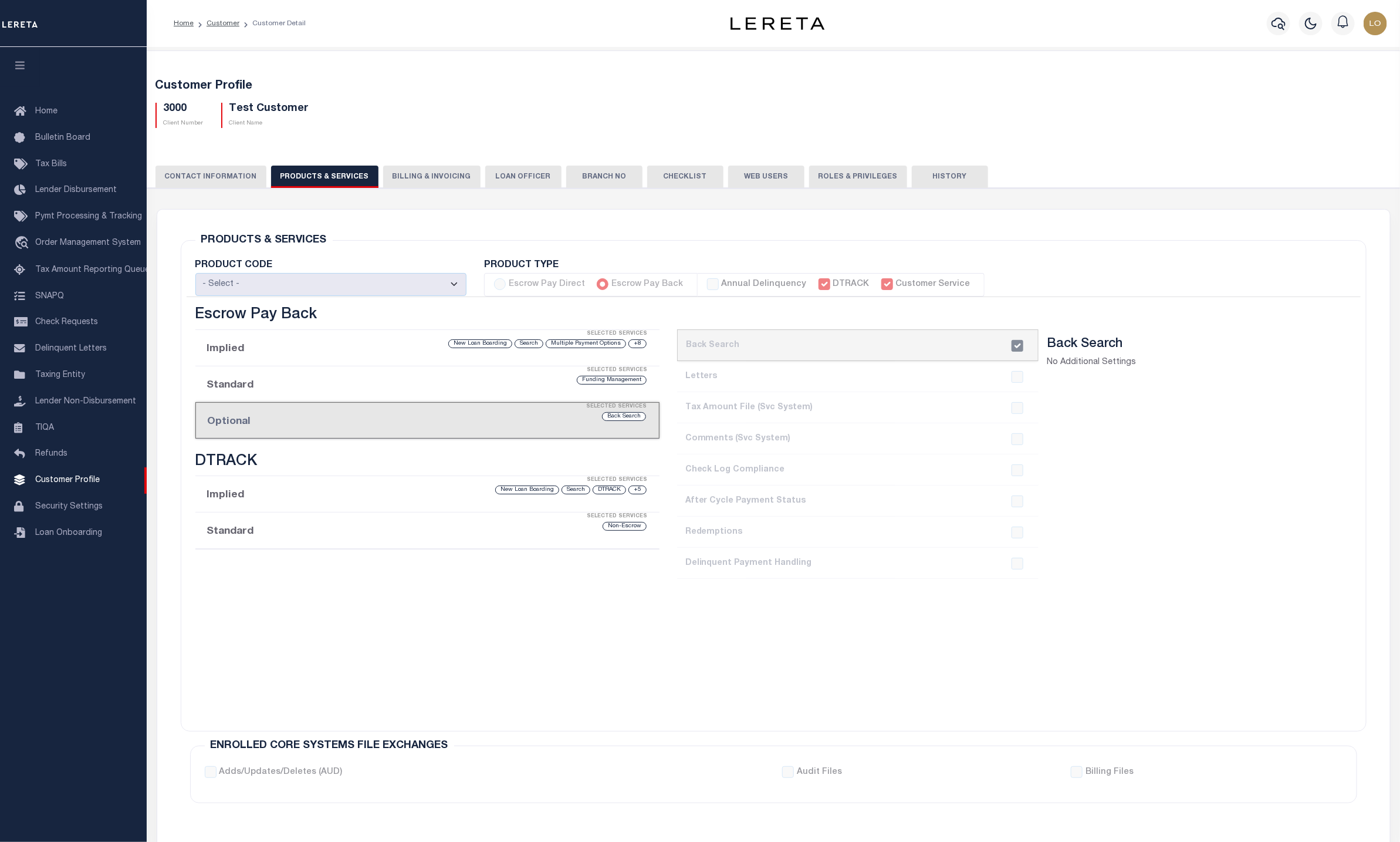
click at [376, 348] on div "+8 Multiple Payment Options Search New Loan Boarding" at bounding box center [482, 343] width 330 height 11
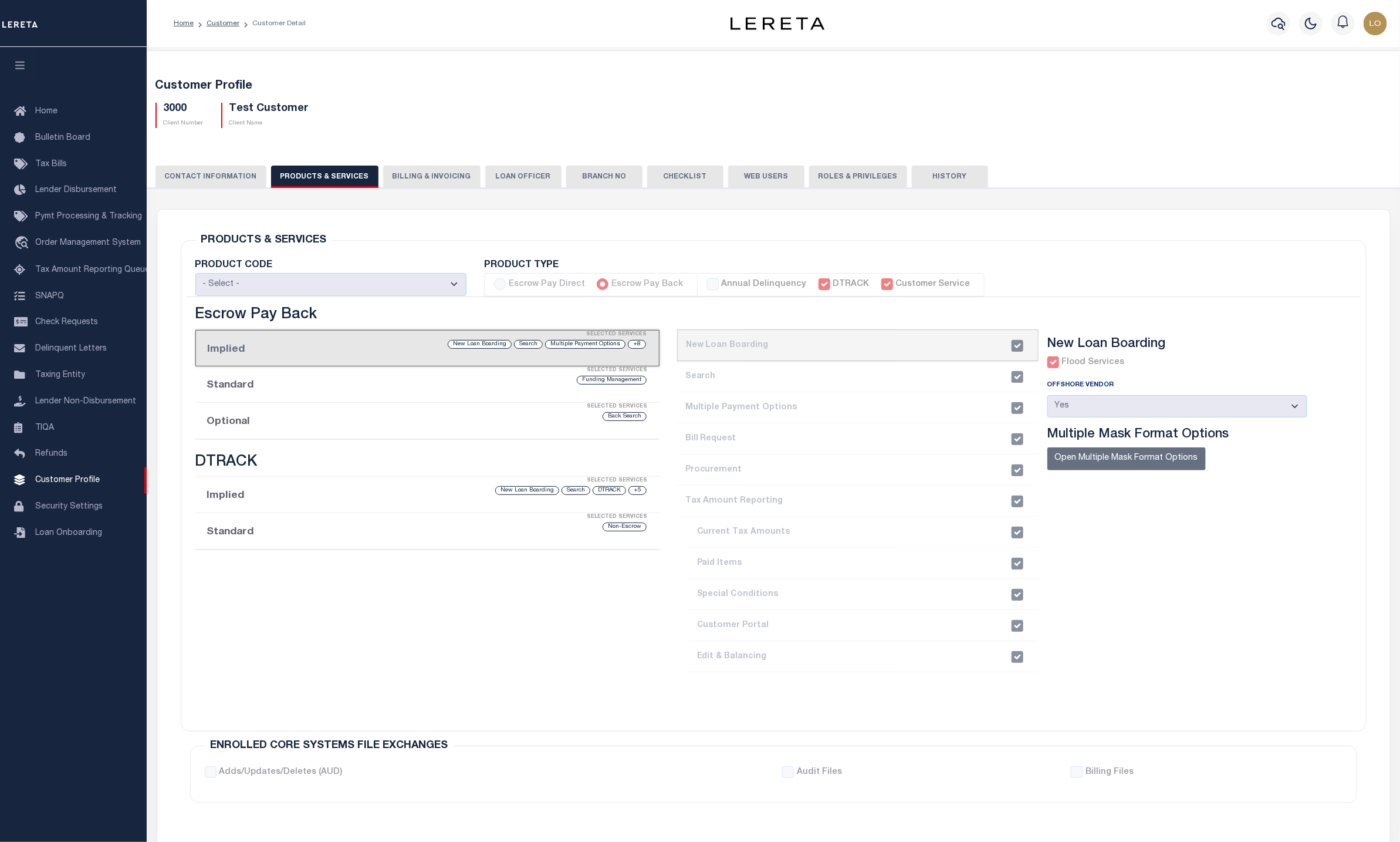
click at [502, 281] on div "Escrow Pay Direct" at bounding box center [539, 285] width 91 height 13
click at [596, 279] on div "Escrow Pay Back" at bounding box center [639, 285] width 86 height 13
drag, startPoint x: 810, startPoint y: 281, endPoint x: 816, endPoint y: 282, distance: 6.1
click at [818, 281] on div "DTRACK" at bounding box center [843, 285] width 51 height 13
click at [896, 284] on label "Customer Service" at bounding box center [933, 285] width 75 height 13
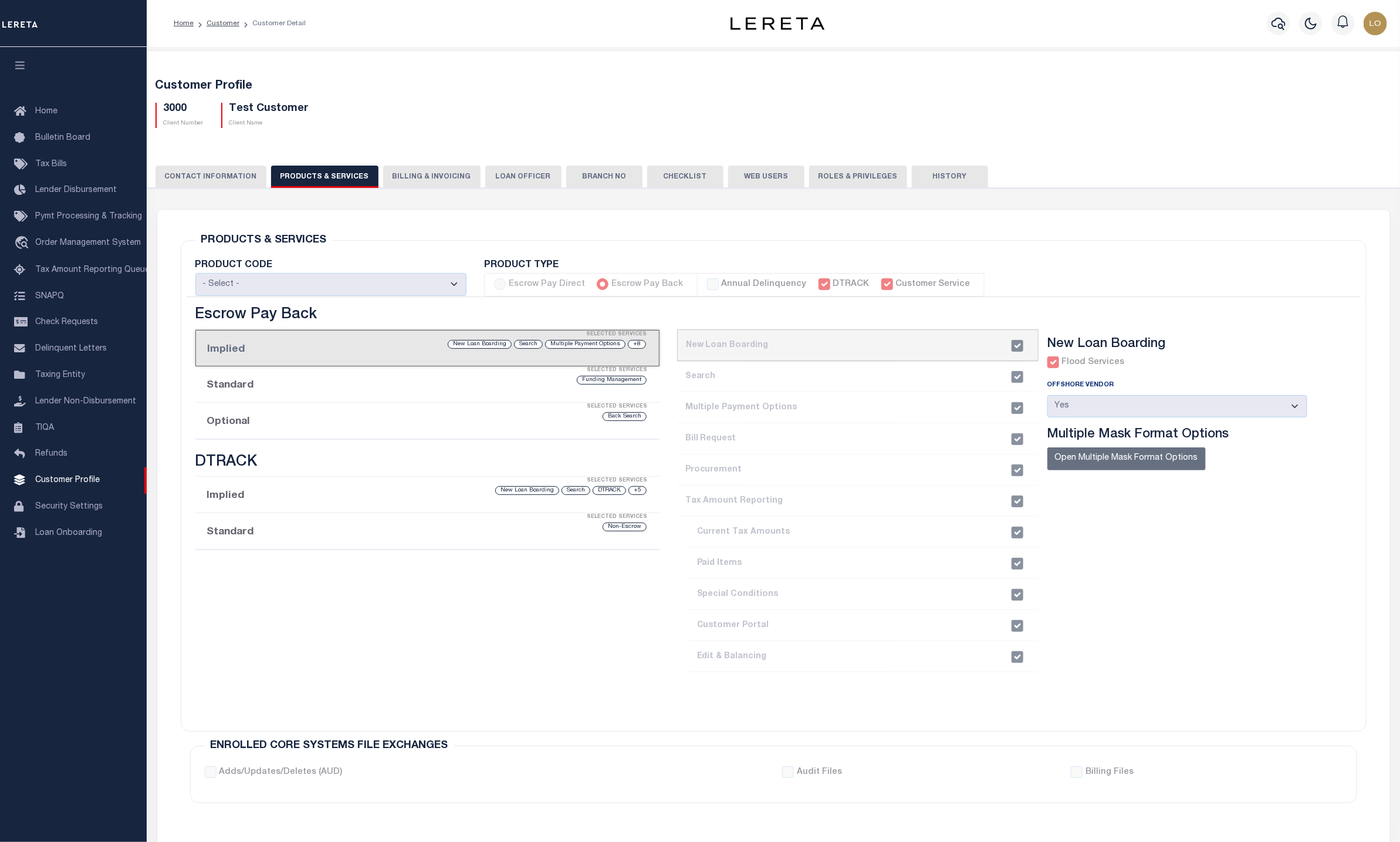
click at [881, 284] on div "Customer Service" at bounding box center [926, 285] width 89 height 13
drag, startPoint x: 204, startPoint y: 240, endPoint x: 341, endPoint y: 245, distance: 137.1
click at [341, 245] on div "PRODUCTS & SERVICES Changes to Product and Services will be applied to the loan…" at bounding box center [774, 485] width 1185 height 491
copy h6 "PRODUCTS & SERVICES"
